Goal: Transaction & Acquisition: Purchase product/service

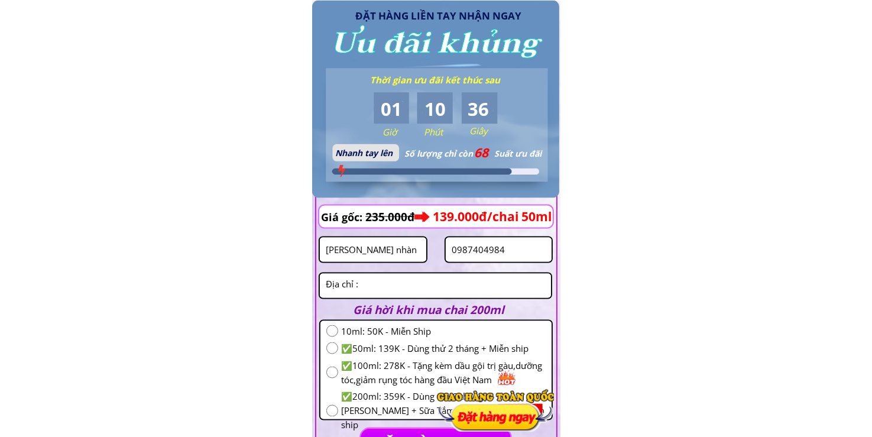
scroll to position [1922, 0]
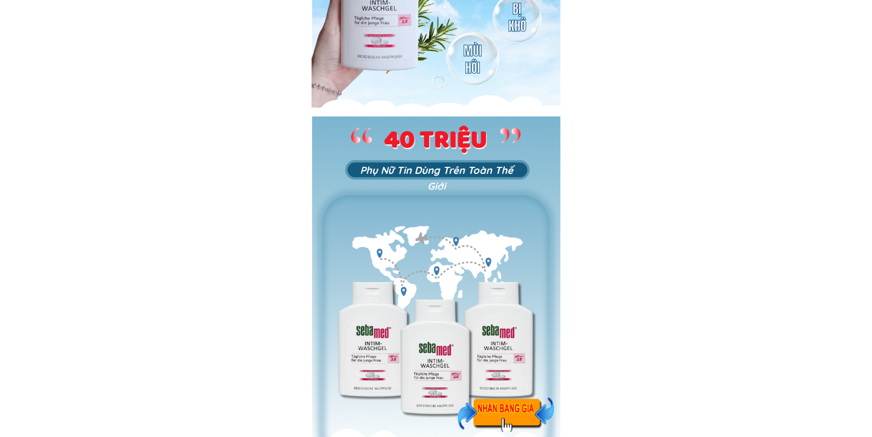
click at [516, 421] on div at bounding box center [505, 414] width 96 height 35
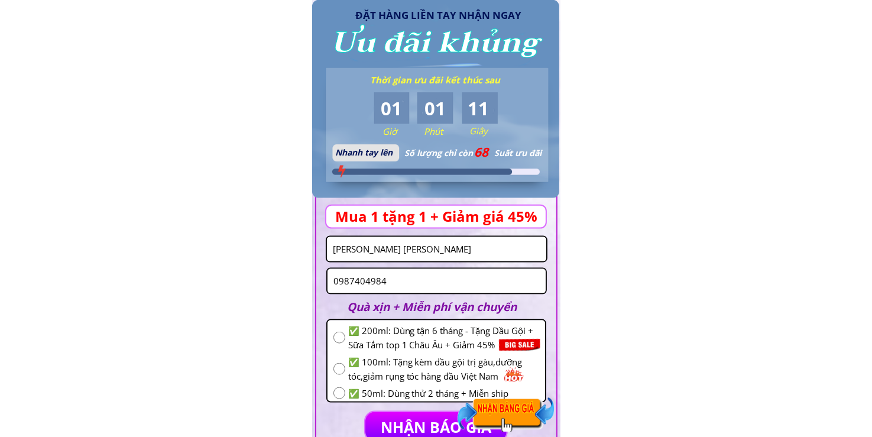
click at [414, 249] on input "[PERSON_NAME] nhàn" at bounding box center [436, 249] width 213 height 24
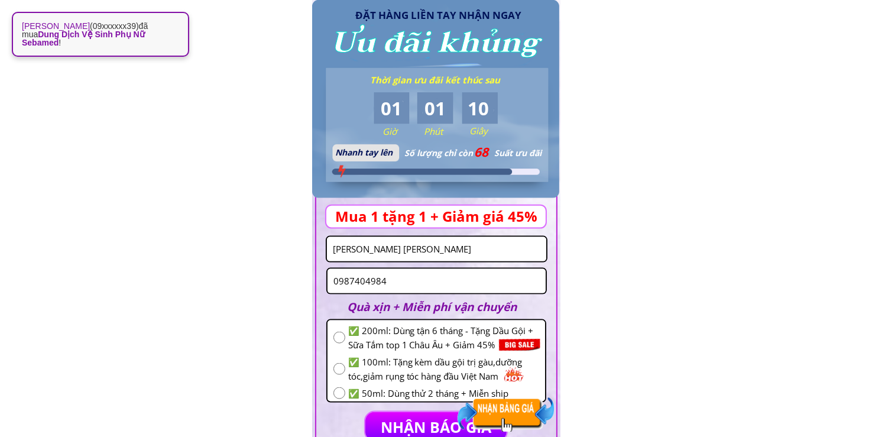
click at [414, 249] on input "[PERSON_NAME] nhàn" at bounding box center [436, 249] width 213 height 24
type input "test"
type input "0374364274"
click at [335, 328] on div "✅ 200ml: Dùng tận 6 tháng - Tặng Dầu Gội + Sữa Tắm top 1 Châu Âu + Giảm 45%" at bounding box center [436, 337] width 206 height 28
click at [336, 333] on input "radio" at bounding box center [339, 338] width 12 height 12
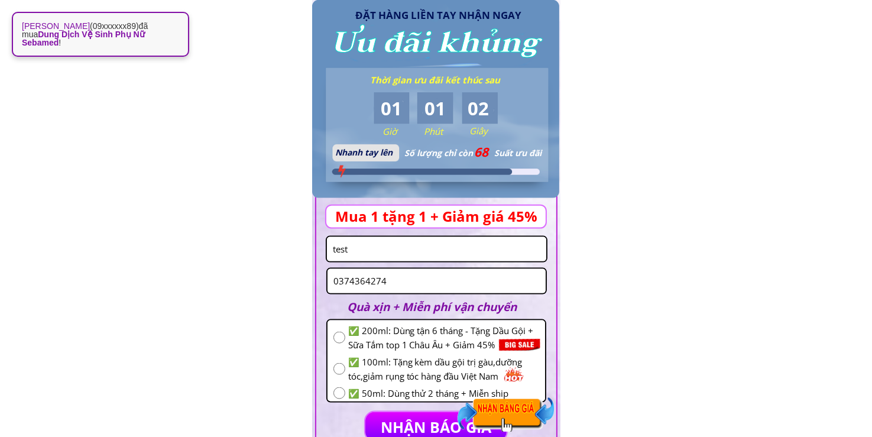
radio input "true"
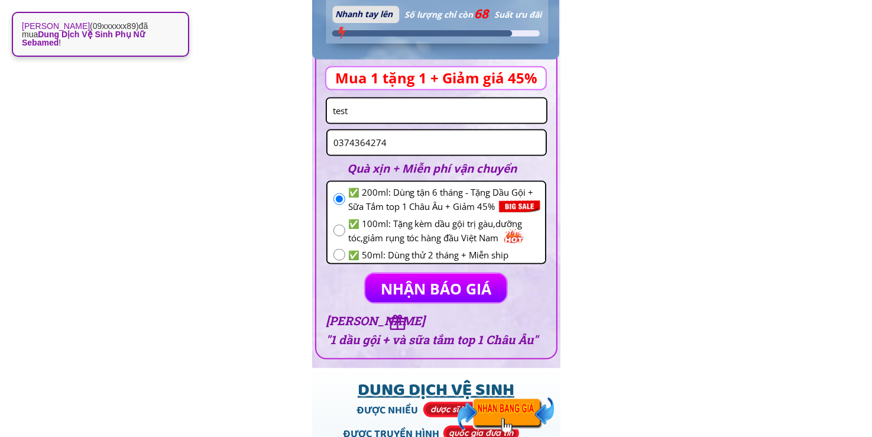
click at [400, 283] on p "NHẬN BÁO GIÁ" at bounding box center [436, 288] width 142 height 29
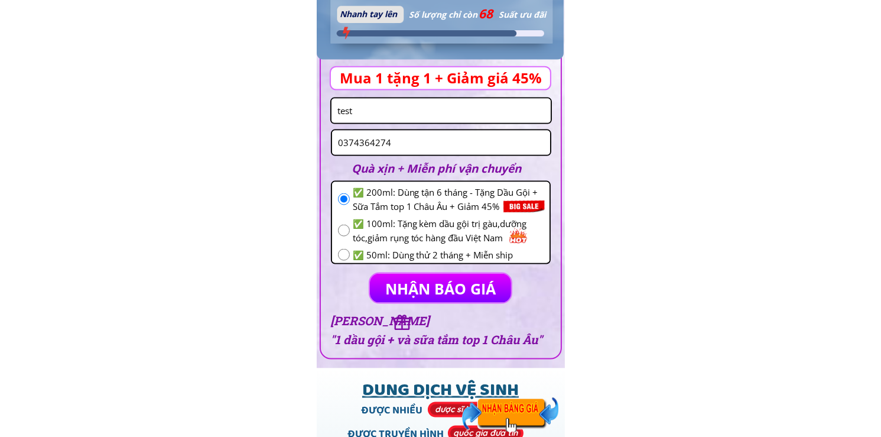
scroll to position [0, 0]
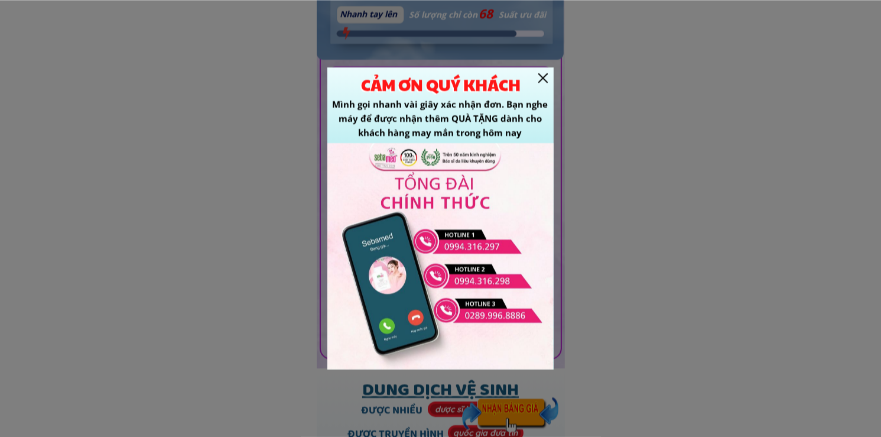
click at [542, 75] on div at bounding box center [542, 77] width 9 height 9
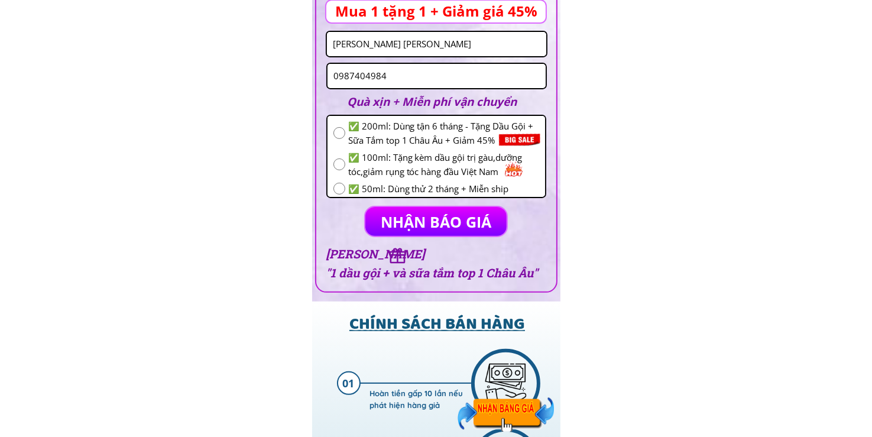
scroll to position [8858, 0]
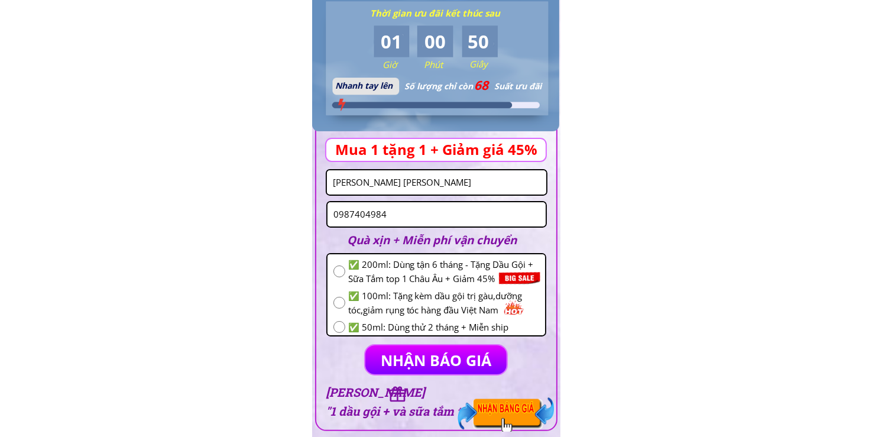
click at [424, 176] on input "[PERSON_NAME] nhàn" at bounding box center [436, 182] width 213 height 24
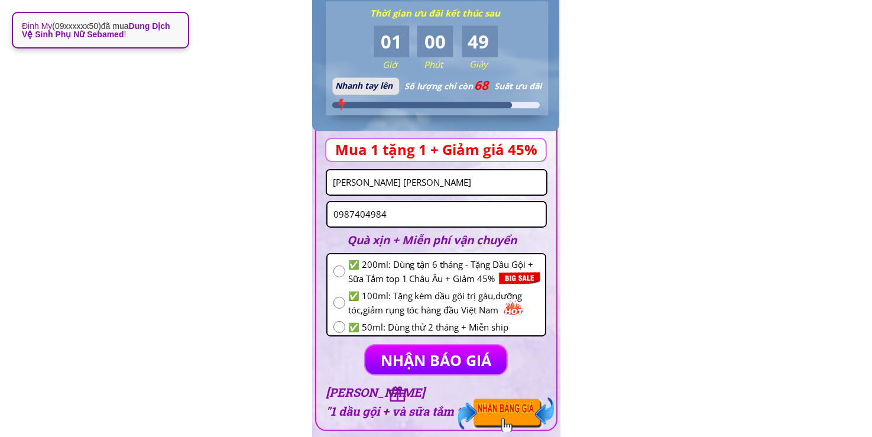
type input "n"
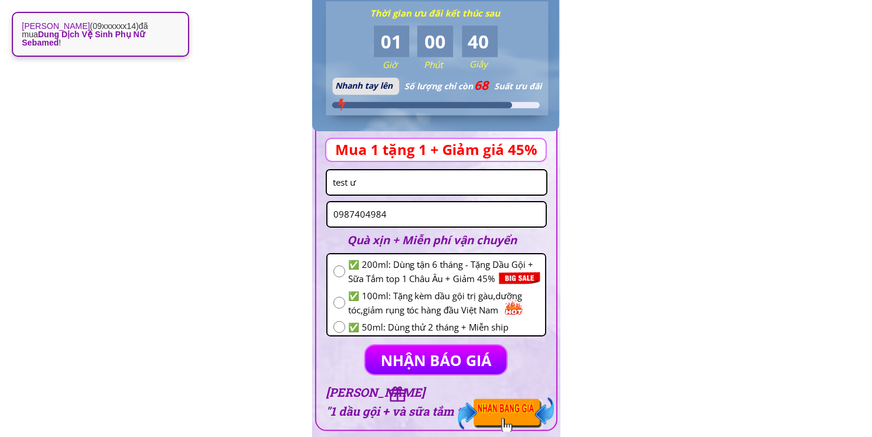
type input "test ư"
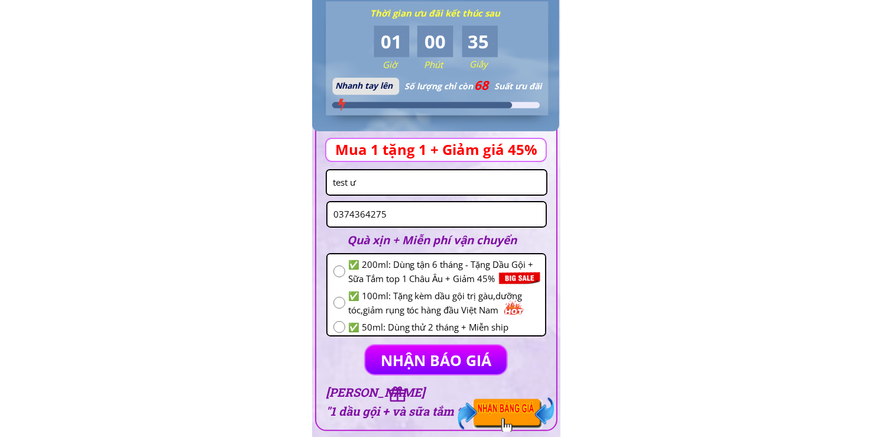
type input "0374364275"
click at [344, 272] on input "radio" at bounding box center [339, 271] width 12 height 12
radio input "true"
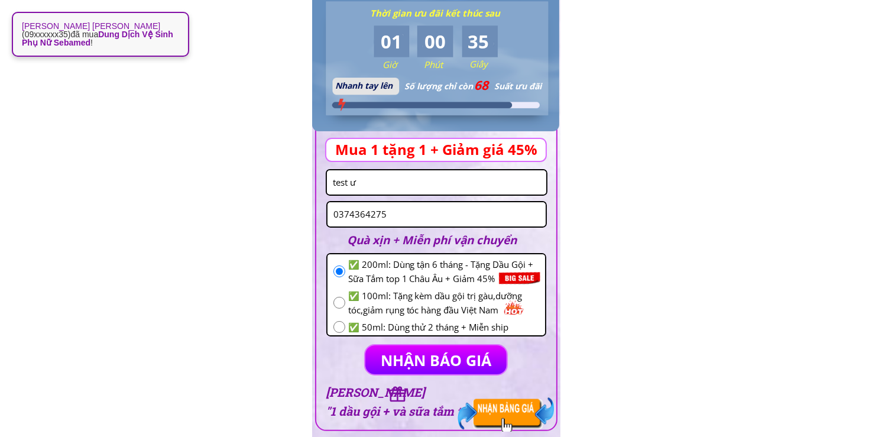
click at [339, 297] on input "radio" at bounding box center [339, 303] width 12 height 12
radio input "true"
click at [410, 352] on p "NHẬN BÁO GIÁ" at bounding box center [436, 359] width 142 height 29
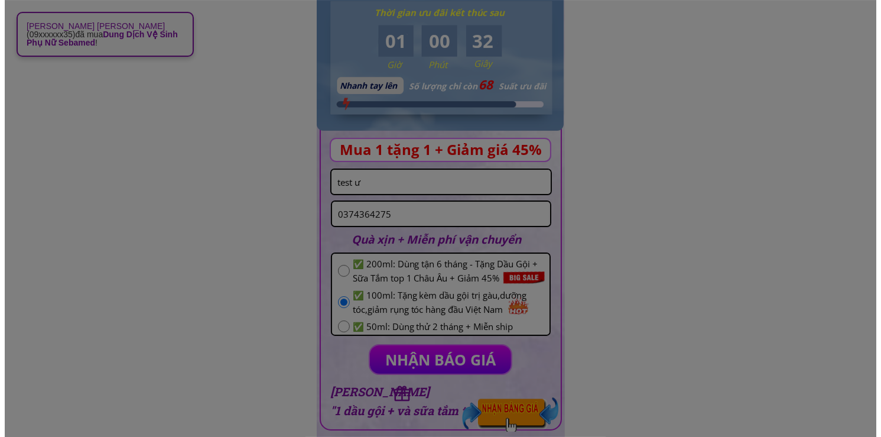
scroll to position [0, 0]
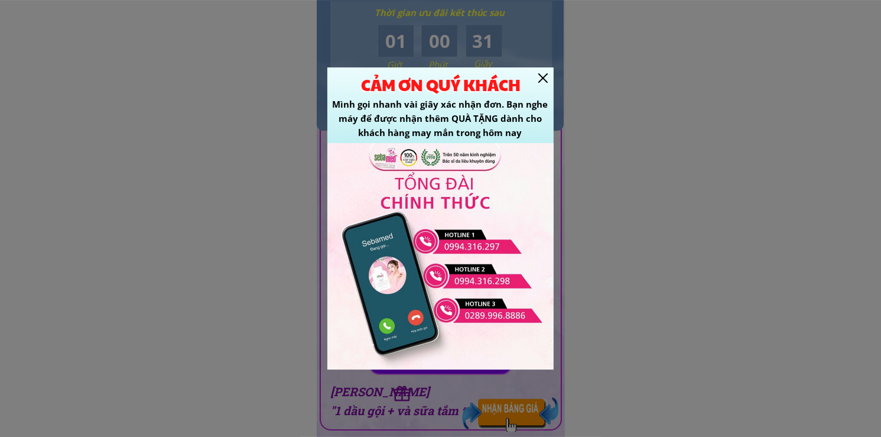
click at [545, 76] on div at bounding box center [542, 77] width 9 height 9
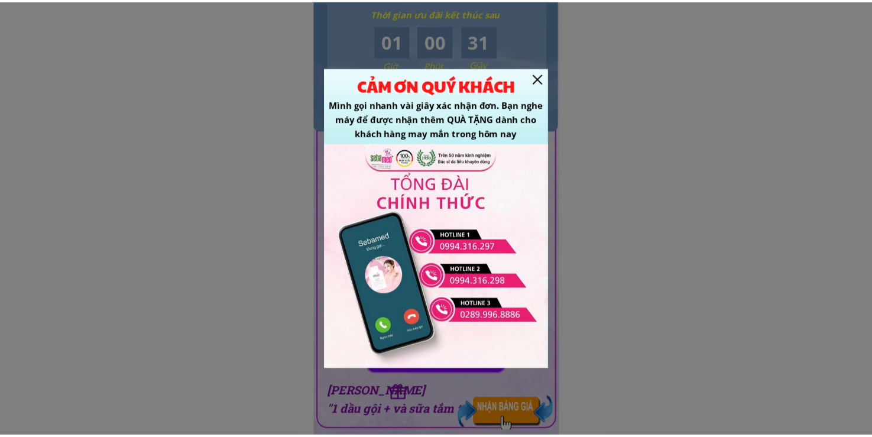
scroll to position [8858, 0]
